Goal: Check status: Check status

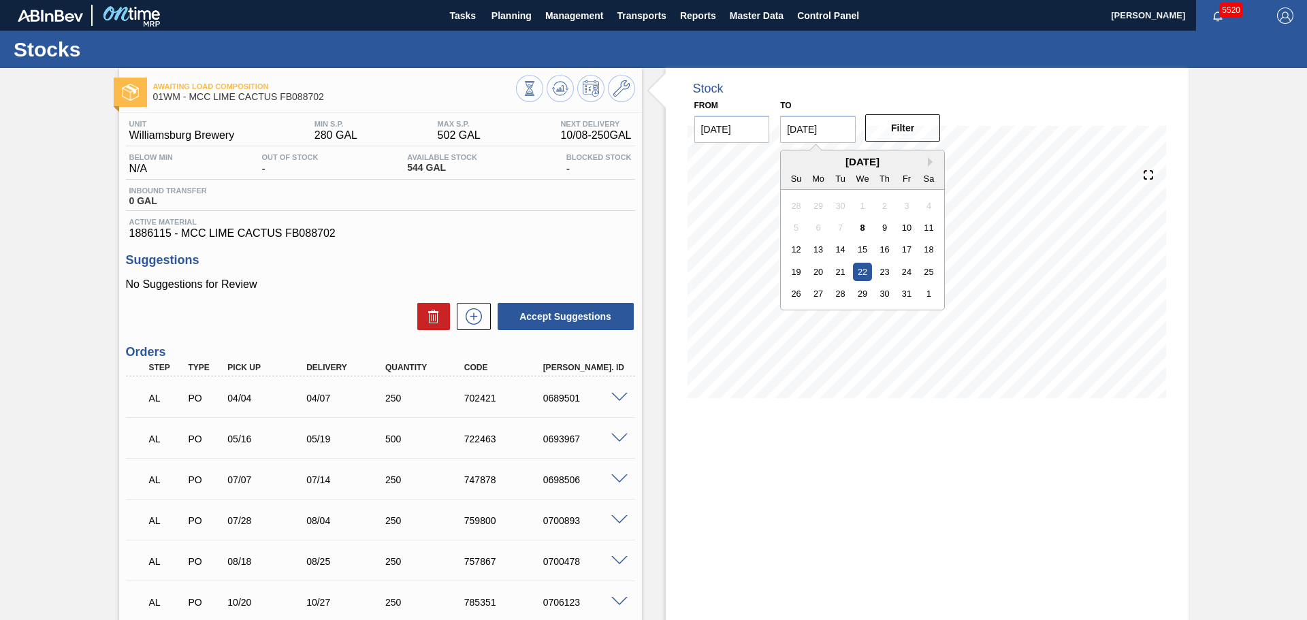
click at [845, 121] on input "[DATE]" at bounding box center [818, 129] width 76 height 27
click at [930, 159] on button "Next Month" at bounding box center [933, 162] width 10 height 10
click at [929, 159] on button "Next Month" at bounding box center [933, 162] width 10 height 10
click at [884, 293] on div "1" at bounding box center [884, 293] width 18 height 18
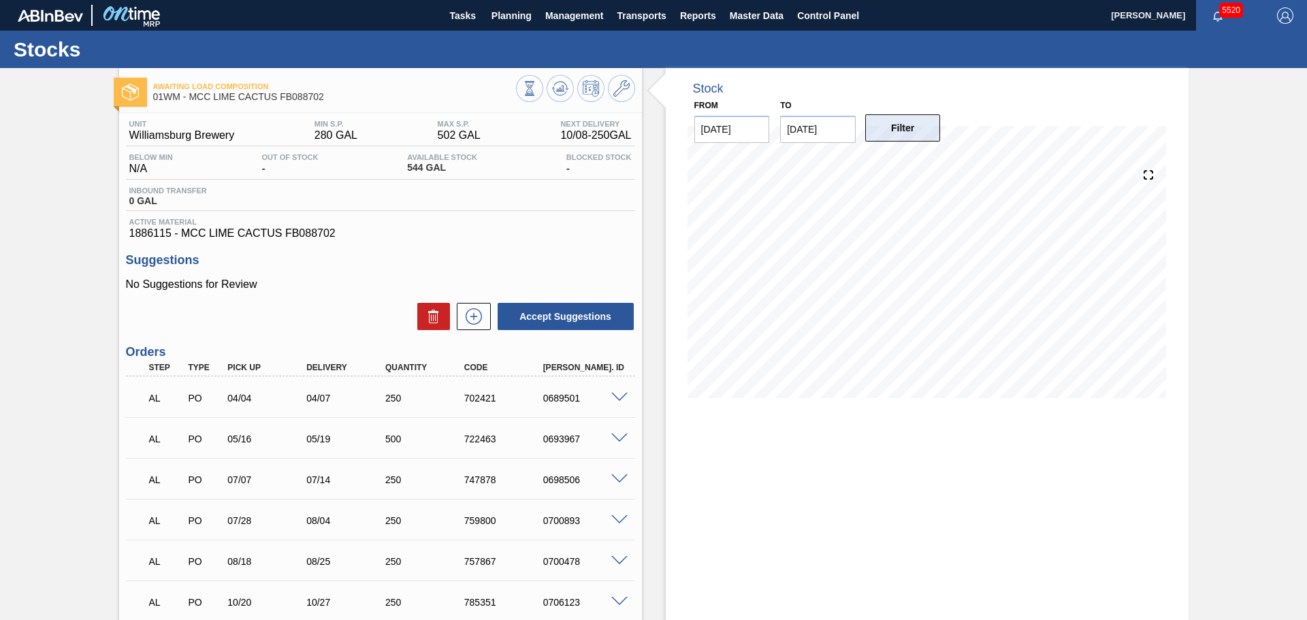
click at [903, 131] on button "Filter" at bounding box center [903, 127] width 76 height 27
click at [834, 126] on input "[DATE]" at bounding box center [818, 129] width 76 height 27
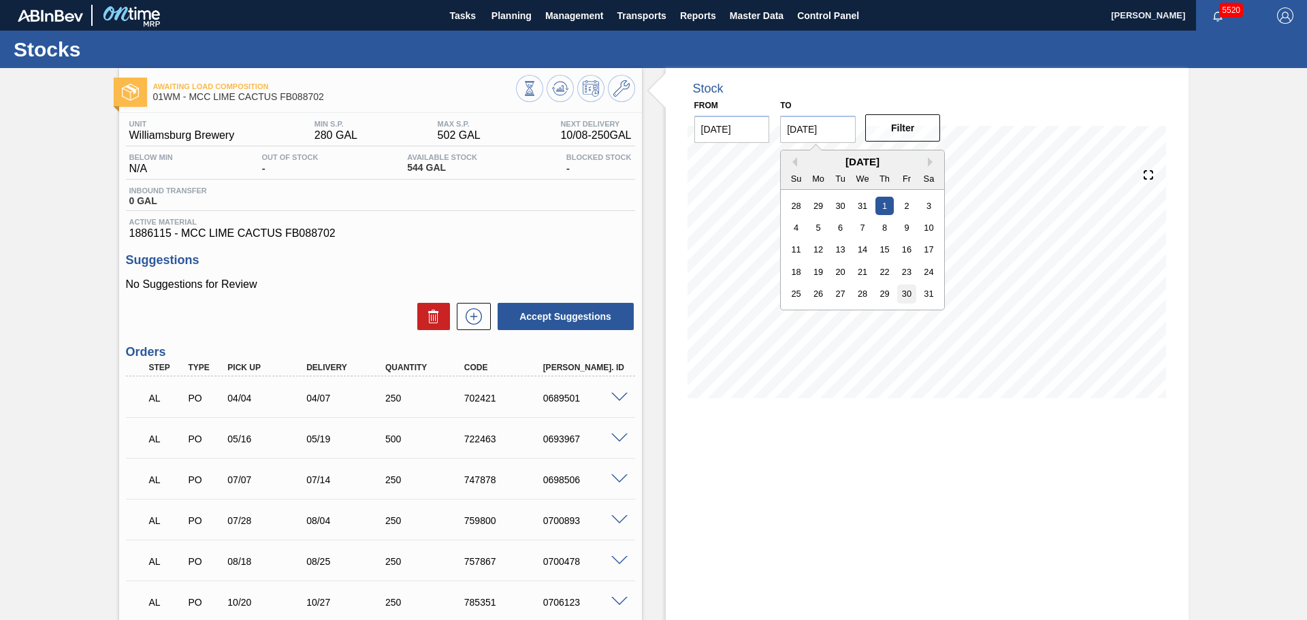
click at [905, 292] on div "30" at bounding box center [907, 293] width 18 height 18
type input "[DATE]"
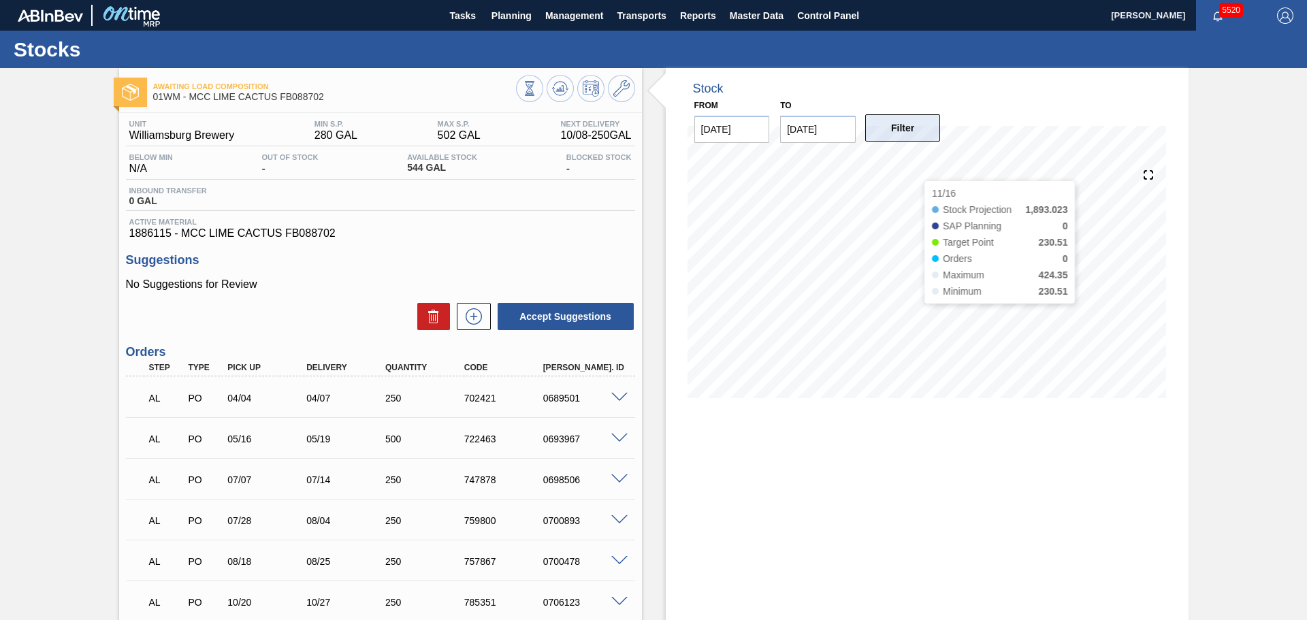
click at [902, 135] on button "Filter" at bounding box center [903, 127] width 76 height 27
click at [770, 535] on div "Stock From [DATE] to [DATE] Filter 01/01 Stock Projection 1,360.162 SAP Plannin…" at bounding box center [927, 400] width 523 height 665
